Goal: Information Seeking & Learning: Learn about a topic

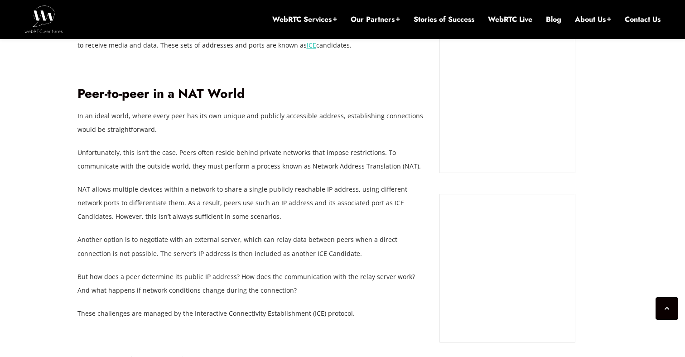
scroll to position [894, 0]
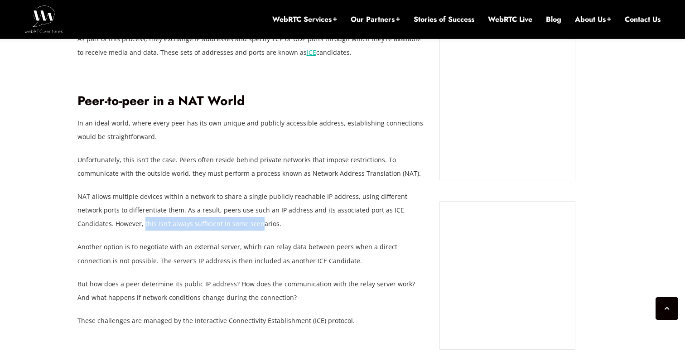
drag, startPoint x: 106, startPoint y: 211, endPoint x: 221, endPoint y: 208, distance: 115.1
click at [221, 209] on p "NAT allows multiple devices within a network to share a single publicly reachab…" at bounding box center [251, 210] width 349 height 41
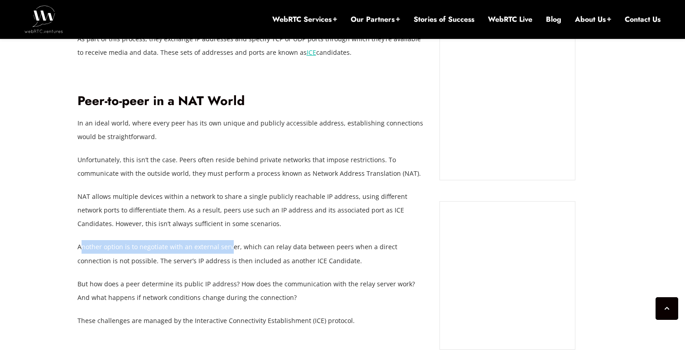
drag, startPoint x: 82, startPoint y: 235, endPoint x: 227, endPoint y: 237, distance: 145.4
click at [227, 240] on p "Another option is to negotiate with an external server, which can relay data be…" at bounding box center [251, 253] width 349 height 27
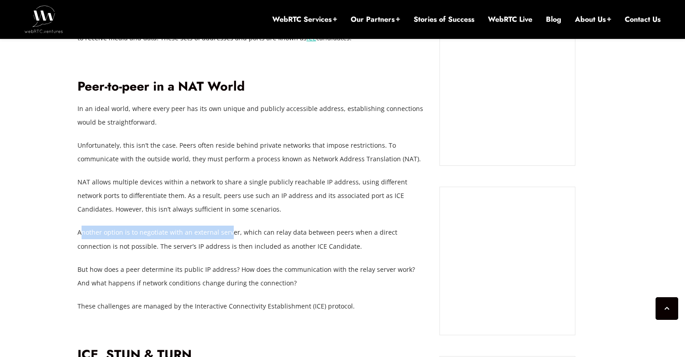
scroll to position [912, 0]
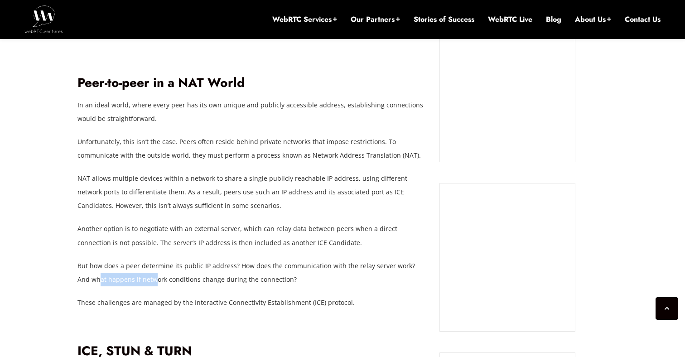
drag, startPoint x: 85, startPoint y: 266, endPoint x: 142, endPoint y: 264, distance: 56.6
click at [142, 265] on p "But how does a peer determine its public IP address? How does the communication…" at bounding box center [251, 272] width 349 height 27
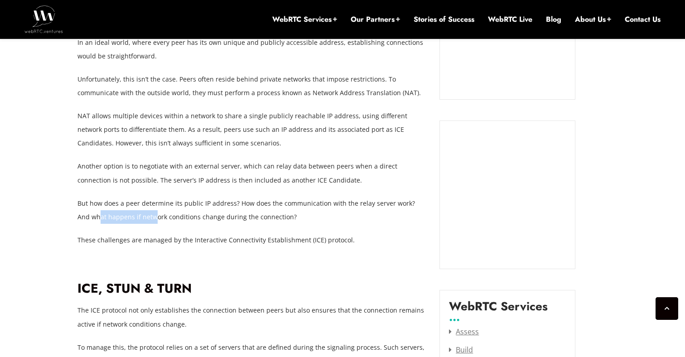
scroll to position [975, 0]
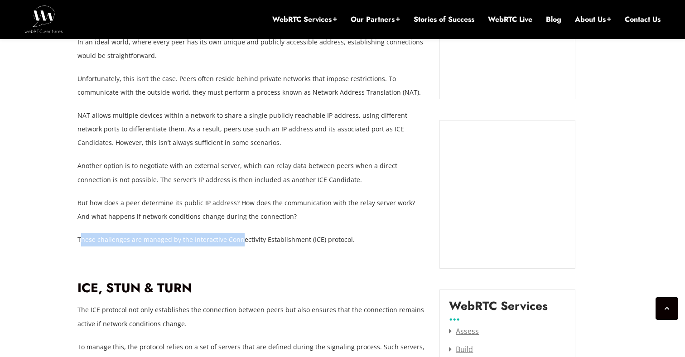
drag, startPoint x: 81, startPoint y: 223, endPoint x: 240, endPoint y: 223, distance: 159.0
click at [240, 233] on p "These challenges are managed by the Interactive Connectivity Establishment (ICE…" at bounding box center [251, 240] width 349 height 14
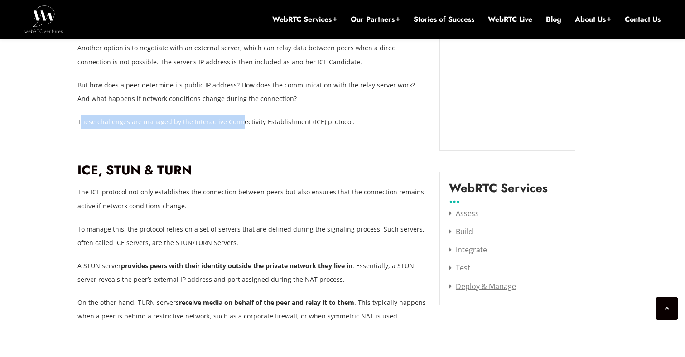
scroll to position [1093, 0]
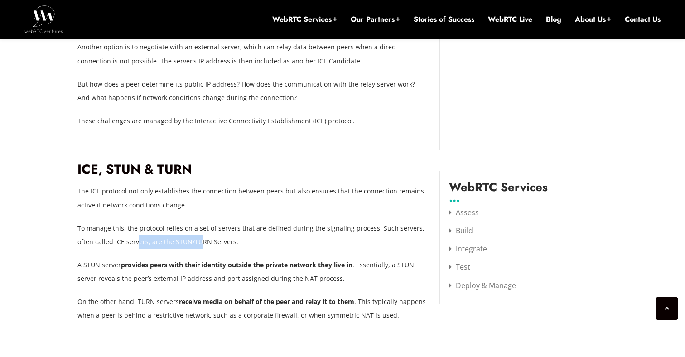
drag, startPoint x: 137, startPoint y: 227, endPoint x: 200, endPoint y: 232, distance: 63.2
click at [200, 233] on p "To manage this, the protocol relies on a set of servers that are defined during…" at bounding box center [251, 234] width 349 height 27
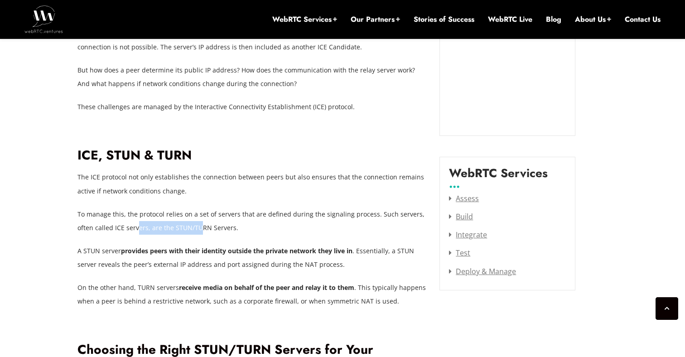
scroll to position [1108, 0]
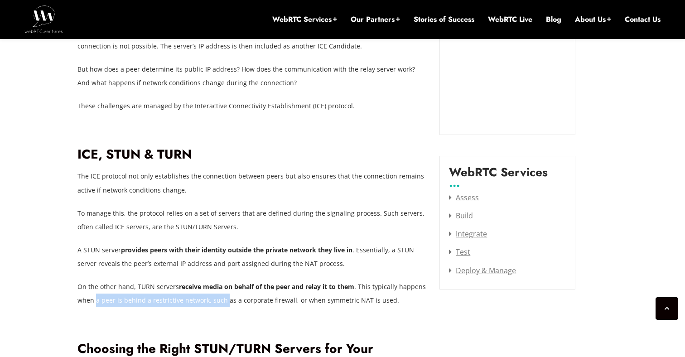
drag, startPoint x: 96, startPoint y: 286, endPoint x: 224, endPoint y: 288, distance: 128.2
click at [224, 289] on p "On the other hand, TURN servers receive media on behalf of the peer and relay i…" at bounding box center [251, 293] width 349 height 27
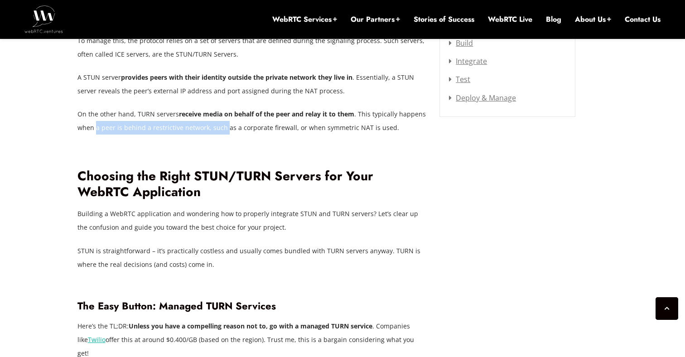
scroll to position [1282, 0]
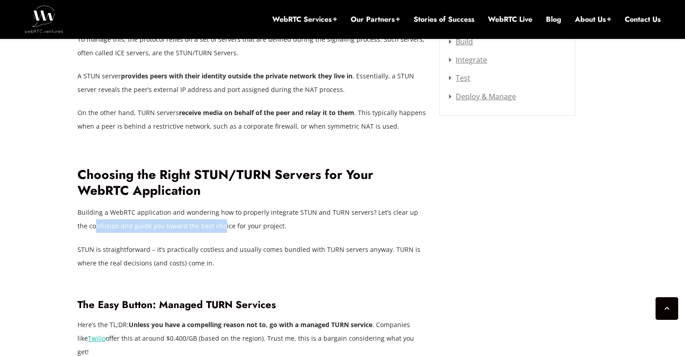
drag, startPoint x: 82, startPoint y: 214, endPoint x: 213, endPoint y: 218, distance: 131.4
click at [213, 218] on p "Building a WebRTC application and wondering how to properly integrate STUN and …" at bounding box center [251, 219] width 349 height 27
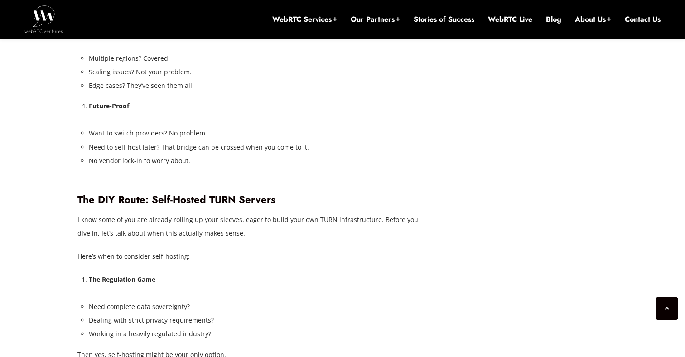
scroll to position [1806, 0]
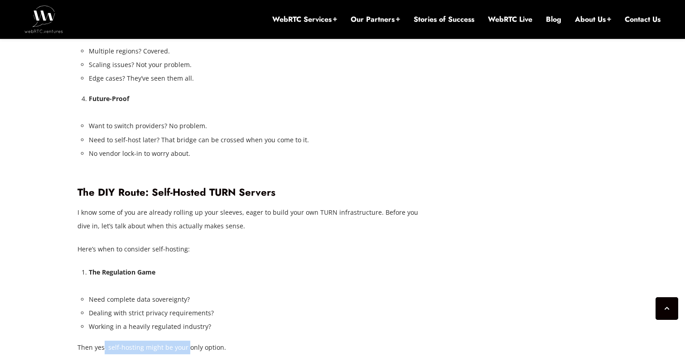
drag, startPoint x: 104, startPoint y: 321, endPoint x: 188, endPoint y: 313, distance: 84.2
click at [187, 341] on p "Then yes, self-hosting might be your only option." at bounding box center [251, 348] width 349 height 14
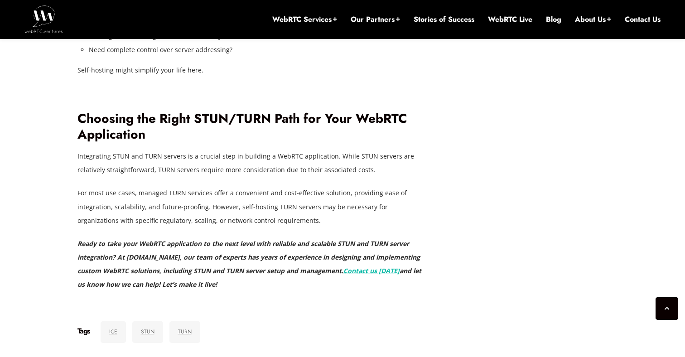
scroll to position [2375, 0]
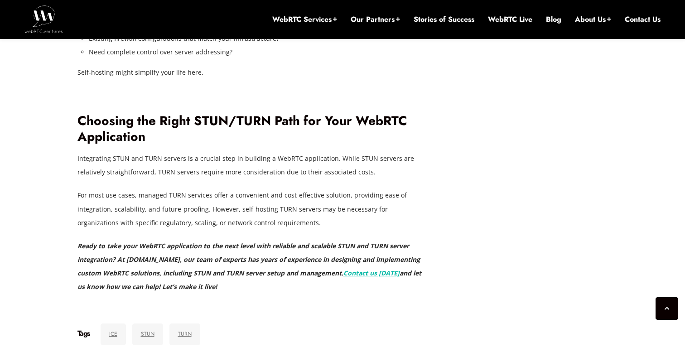
drag, startPoint x: 163, startPoint y: 253, endPoint x: 224, endPoint y: 259, distance: 60.5
click at [224, 259] on p "Ready to take your WebRTC application to the next level with reliable and scala…" at bounding box center [251, 266] width 349 height 54
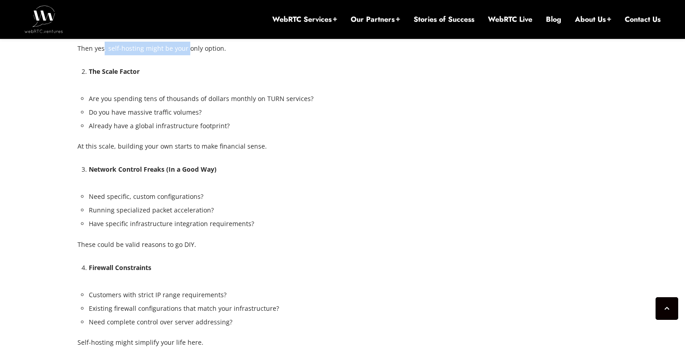
scroll to position [2083, 0]
